Goal: Task Accomplishment & Management: Manage account settings

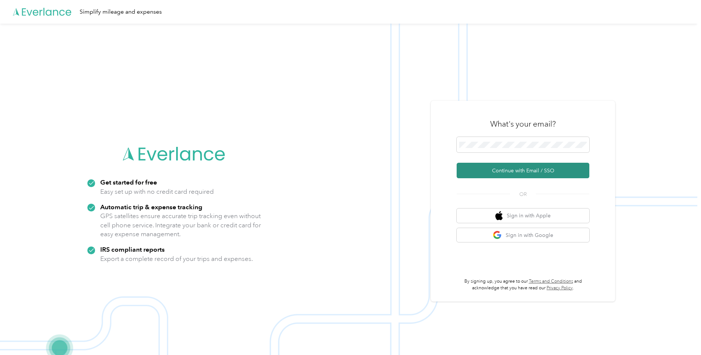
click at [518, 170] on button "Continue with Email / SSO" at bounding box center [523, 170] width 133 height 15
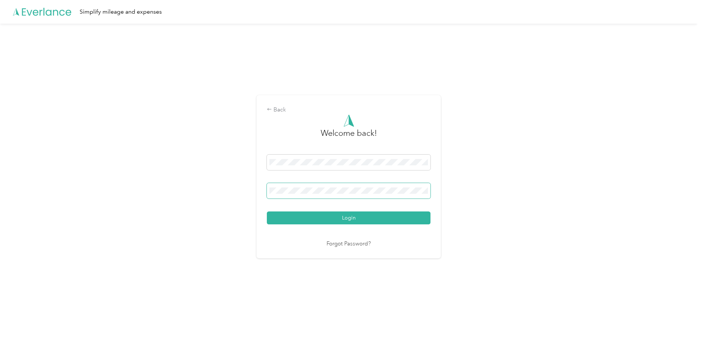
click at [312, 184] on span at bounding box center [349, 190] width 164 height 15
click at [328, 187] on span at bounding box center [349, 190] width 164 height 15
click at [320, 194] on span at bounding box center [349, 190] width 164 height 15
click at [319, 195] on span at bounding box center [349, 190] width 164 height 15
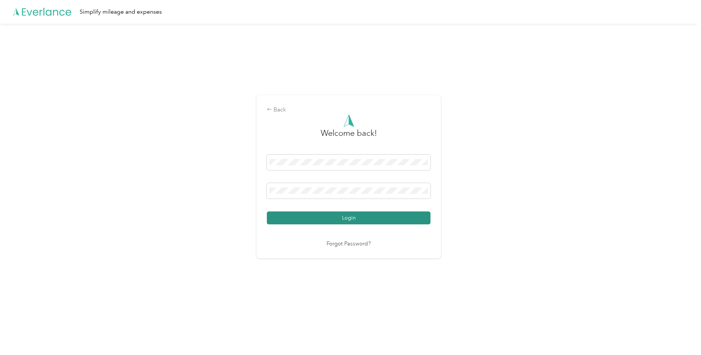
click at [369, 222] on button "Login" at bounding box center [349, 217] width 164 height 13
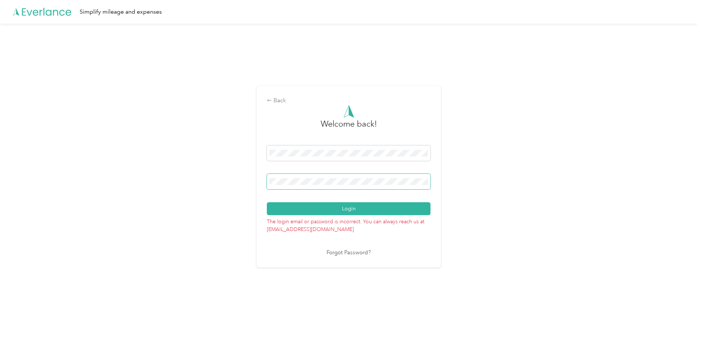
click at [209, 179] on div "Back Welcome back! Login The login email or password is incorrect. You can alwa…" at bounding box center [349, 180] width 698 height 312
click at [302, 209] on button "Login" at bounding box center [349, 208] width 164 height 13
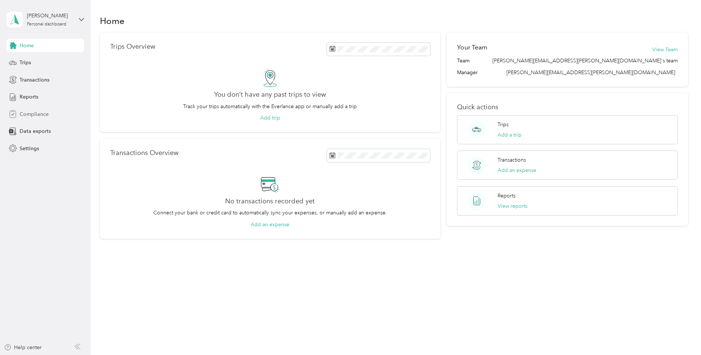
click at [37, 113] on span "Compliance" at bounding box center [34, 114] width 29 height 8
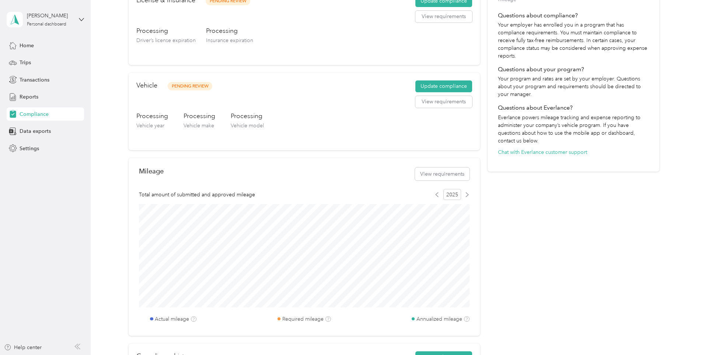
scroll to position [74, 0]
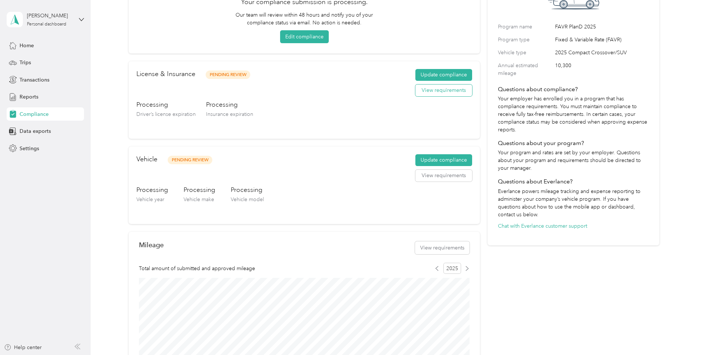
click at [427, 90] on button "View requirements" at bounding box center [444, 90] width 57 height 12
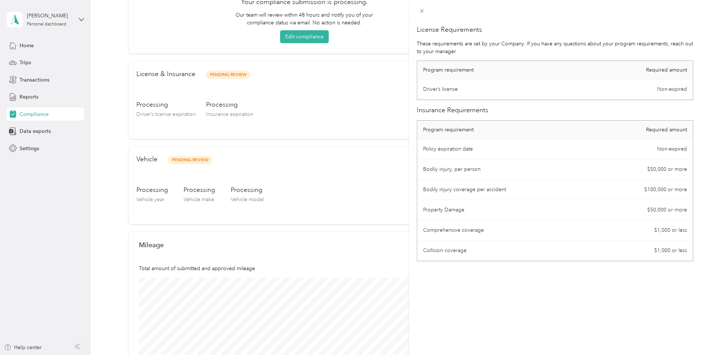
click at [333, 177] on div "License Requirements These requirements are set by your Company. If you have an…" at bounding box center [350, 177] width 701 height 355
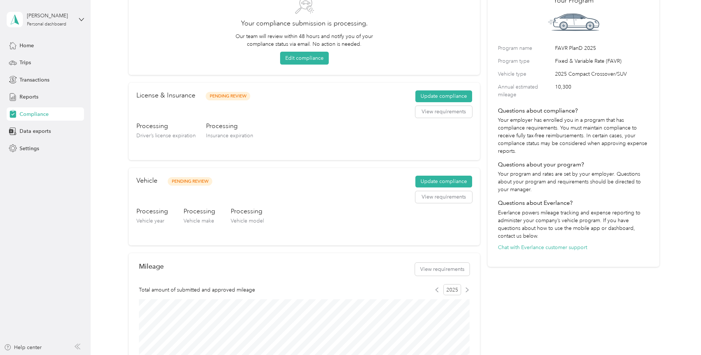
scroll to position [0, 0]
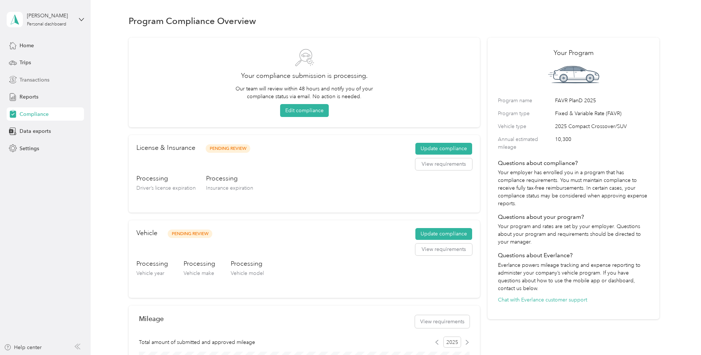
click at [38, 82] on span "Transactions" at bounding box center [35, 80] width 30 height 8
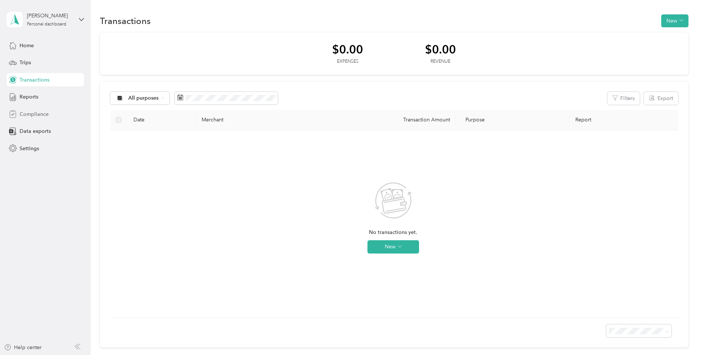
click at [40, 115] on span "Compliance" at bounding box center [34, 114] width 29 height 8
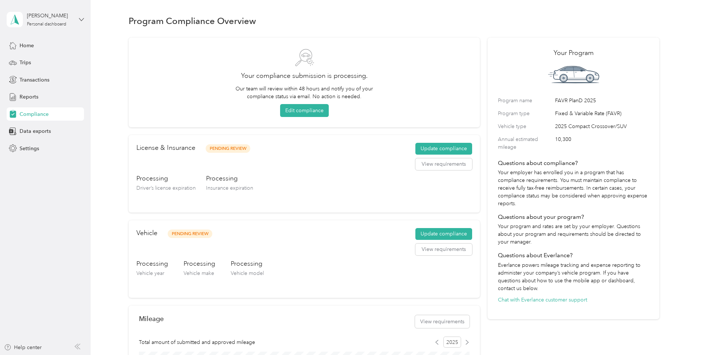
click at [80, 19] on icon at bounding box center [81, 19] width 4 height 3
click at [38, 63] on div "Log out" at bounding box center [84, 60] width 145 height 13
